Goal: Find contact information: Find contact information

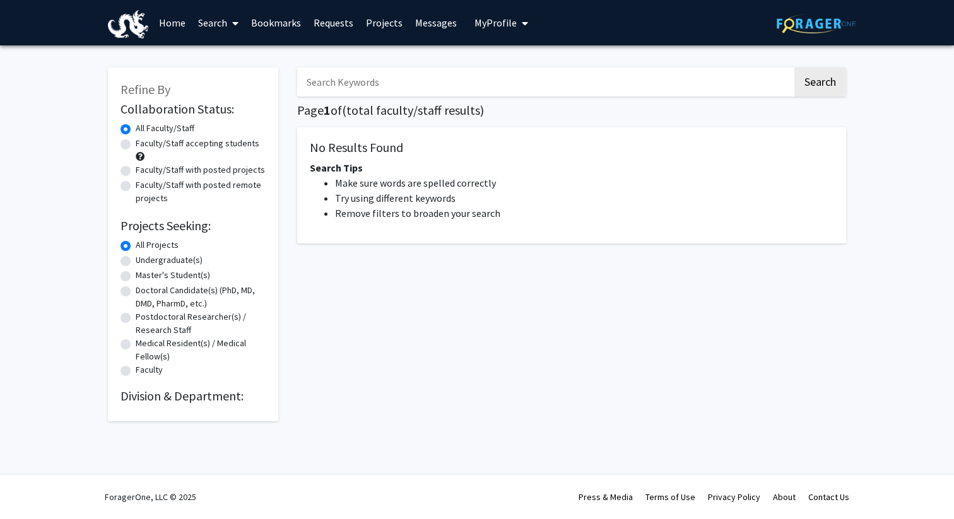
click at [447, 82] on input "Search Keywords" at bounding box center [544, 82] width 495 height 29
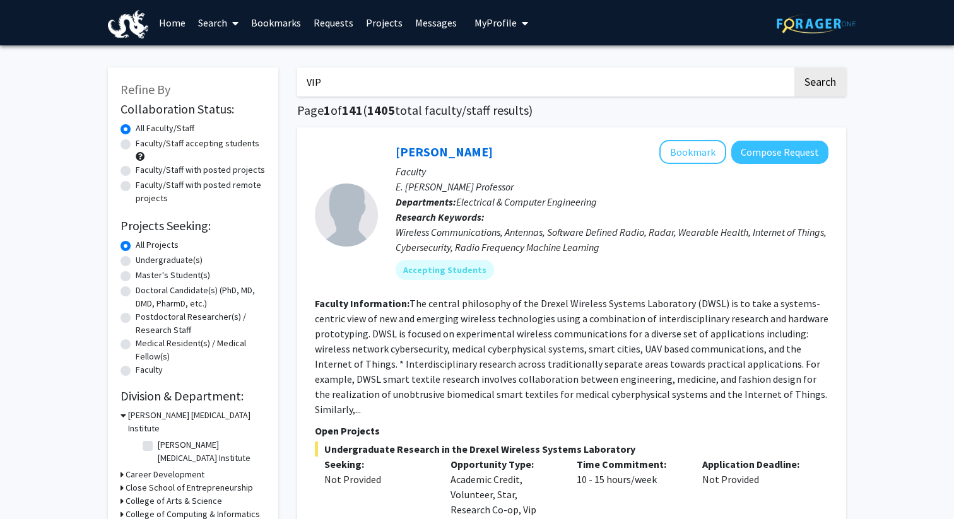
type input "VIP"
click at [794, 68] on button "Search" at bounding box center [820, 82] width 52 height 29
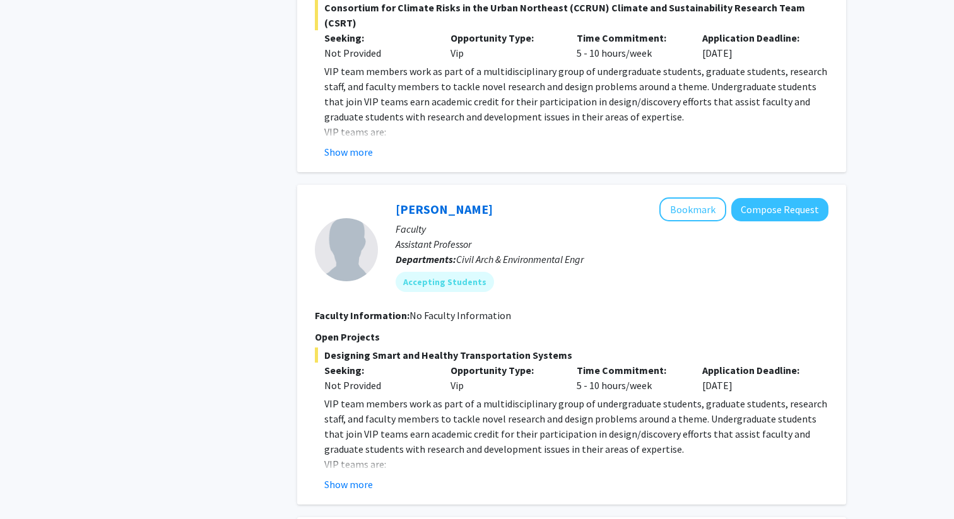
scroll to position [1421, 0]
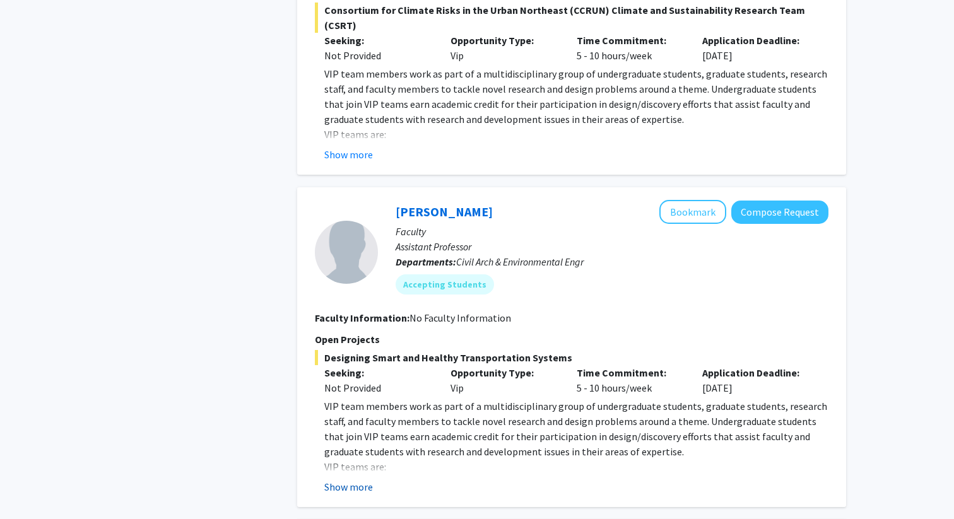
click at [358, 479] on button "Show more" at bounding box center [348, 486] width 49 height 15
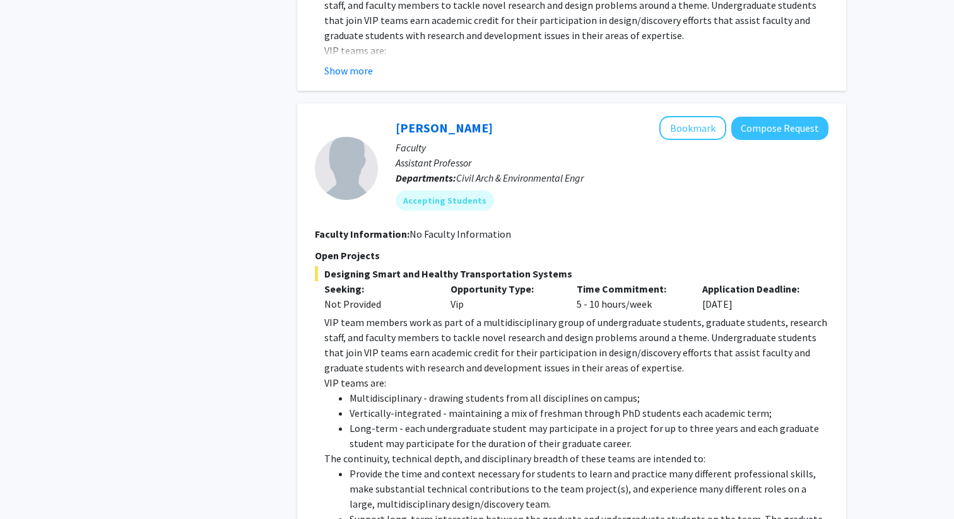
scroll to position [1433, 0]
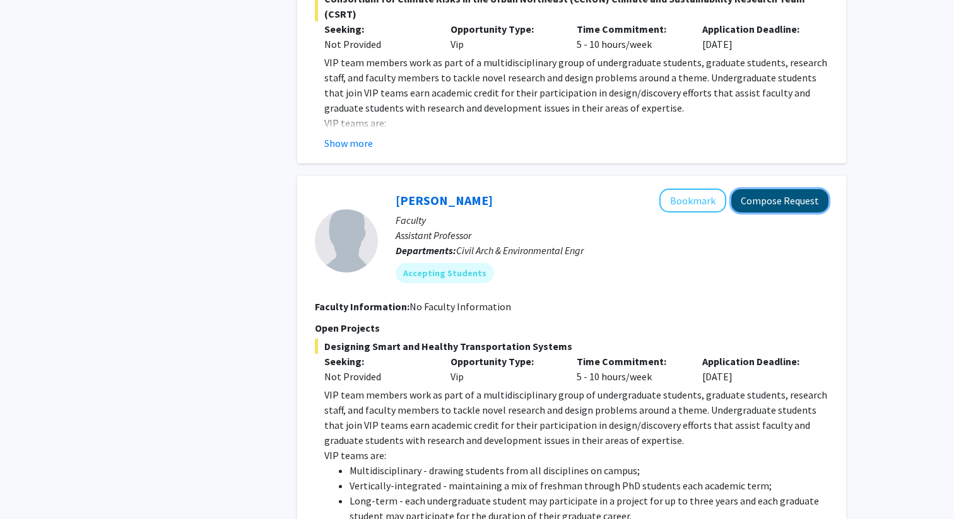
click at [771, 189] on button "Compose Request" at bounding box center [779, 200] width 97 height 23
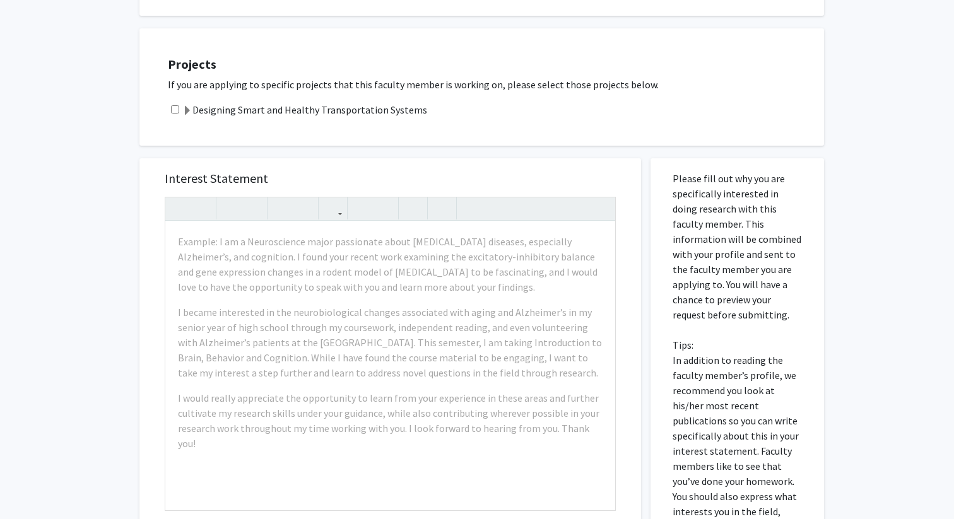
scroll to position [190, 0]
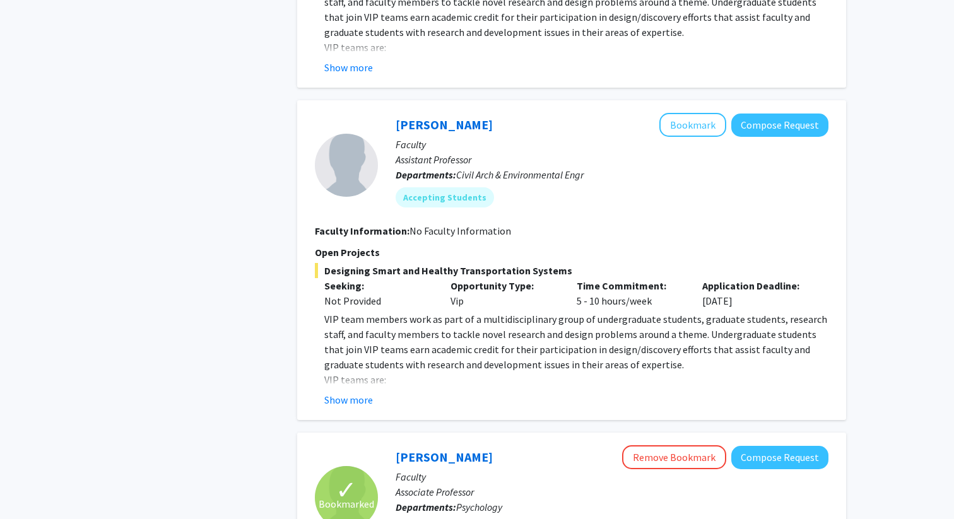
scroll to position [1507, 0]
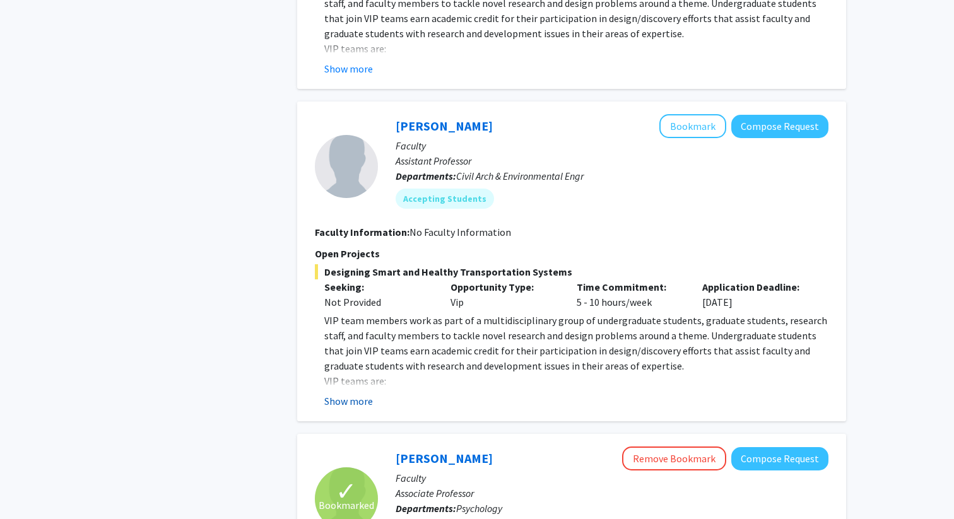
click at [348, 394] on button "Show more" at bounding box center [348, 401] width 49 height 15
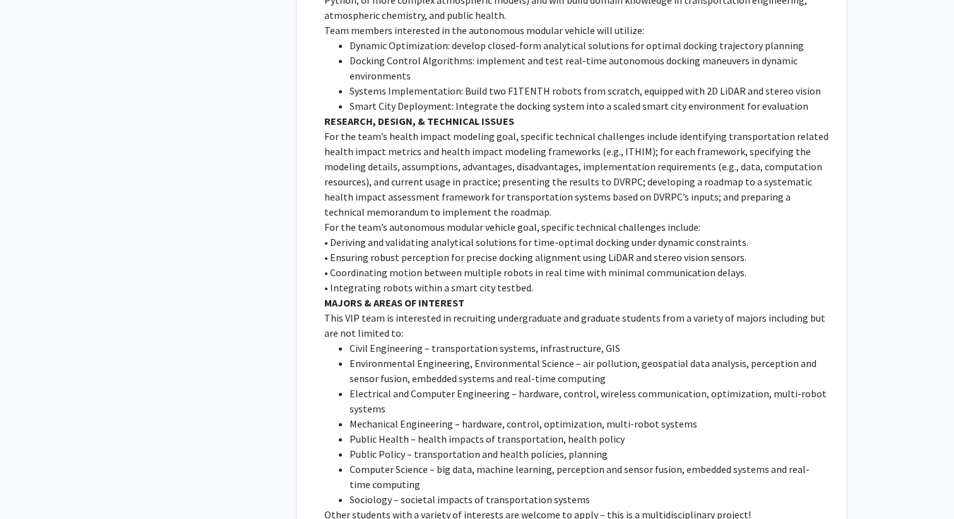
scroll to position [2532, 0]
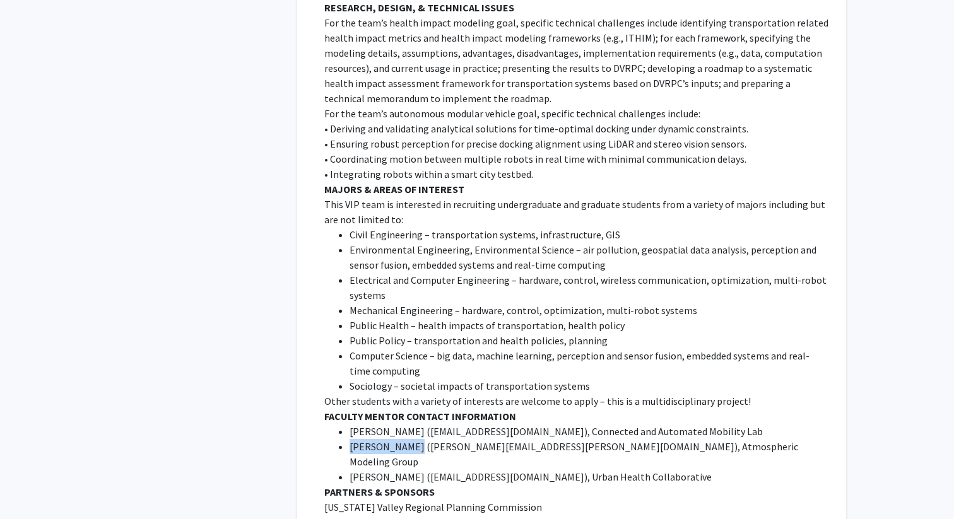
drag, startPoint x: 350, startPoint y: 416, endPoint x: 409, endPoint y: 416, distance: 59.3
click at [410, 439] on li "[PERSON_NAME] ( [PERSON_NAME][EMAIL_ADDRESS][PERSON_NAME][DOMAIN_NAME]), Atmosp…" at bounding box center [588, 454] width 479 height 30
click at [409, 439] on li "[PERSON_NAME] ( [PERSON_NAME][EMAIL_ADDRESS][PERSON_NAME][DOMAIN_NAME]), Atmosp…" at bounding box center [588, 454] width 479 height 30
drag, startPoint x: 363, startPoint y: 416, endPoint x: 429, endPoint y: 416, distance: 65.6
click at [429, 439] on li "[PERSON_NAME] ( [PERSON_NAME][EMAIL_ADDRESS][PERSON_NAME][DOMAIN_NAME]), Atmosp…" at bounding box center [588, 454] width 479 height 30
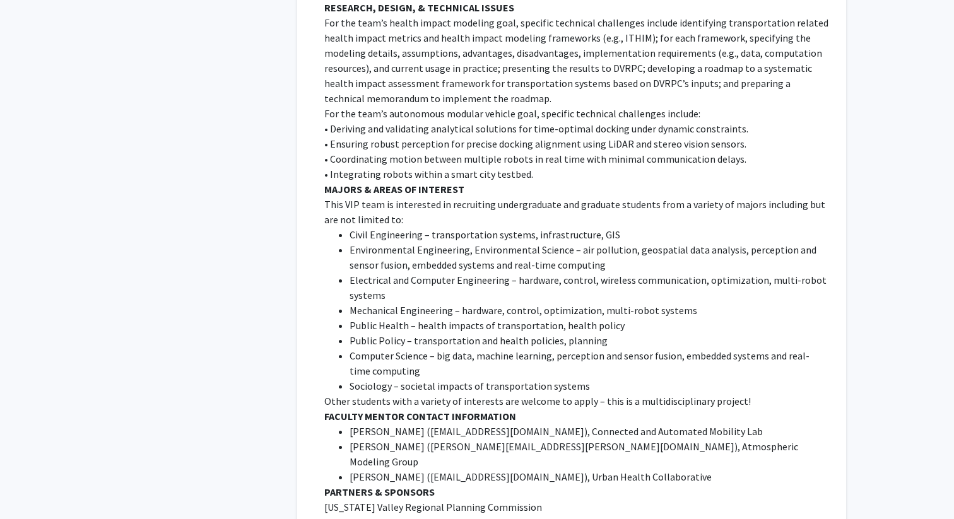
copy li "[PERSON_NAME]"
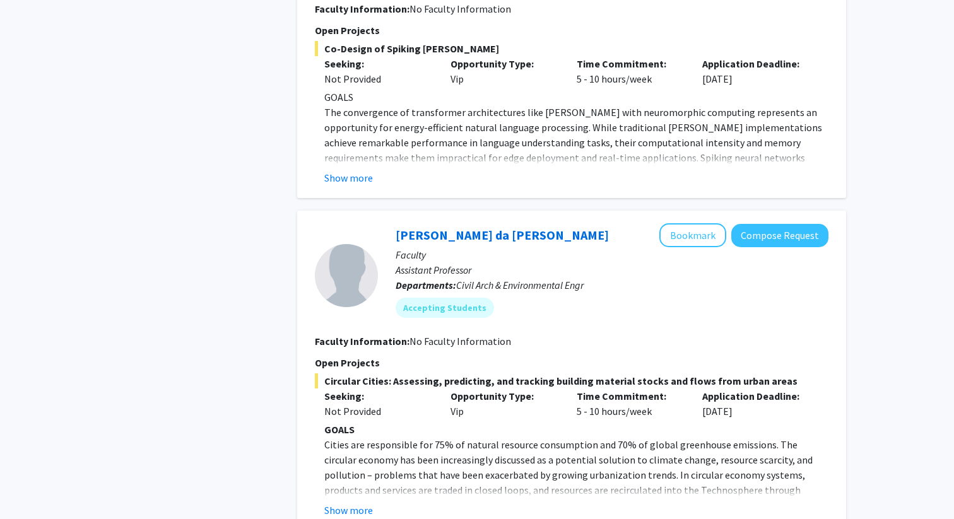
scroll to position [3605, 0]
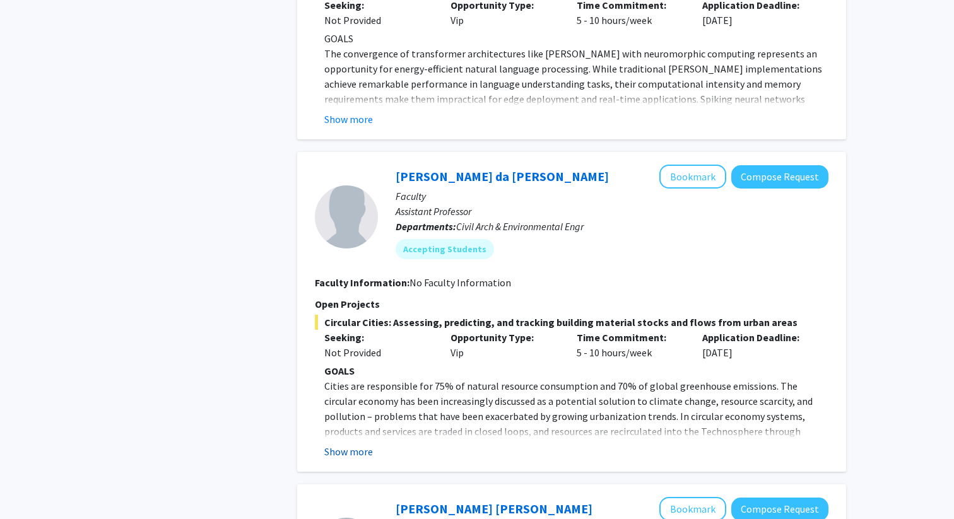
click at [338, 444] on button "Show more" at bounding box center [348, 451] width 49 height 15
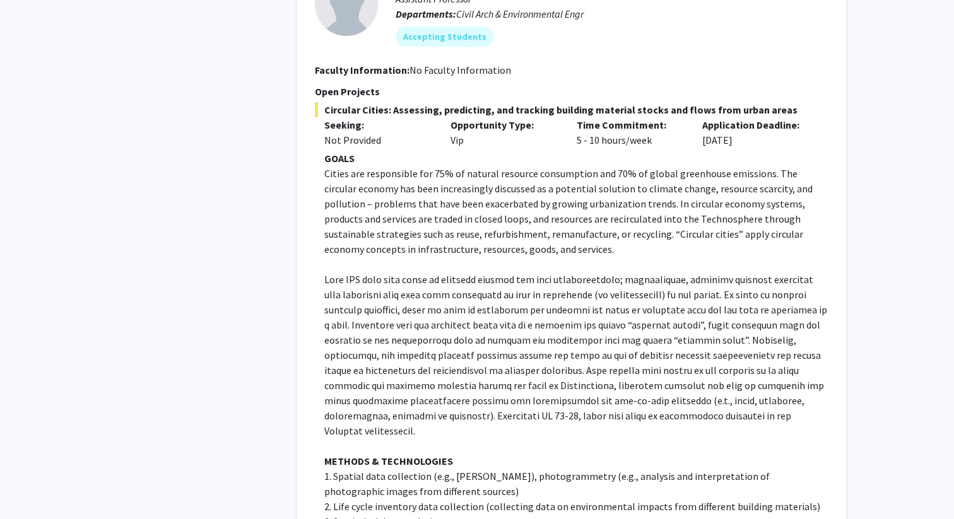
scroll to position [3812, 0]
